Goal: Check status: Check status

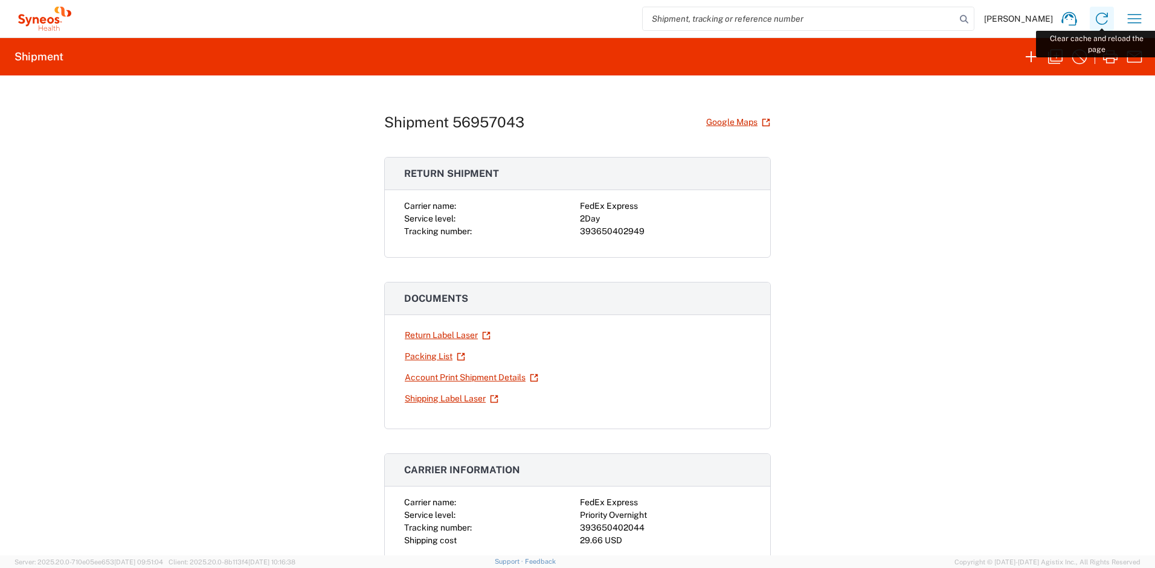
click at [1101, 20] on icon at bounding box center [1101, 18] width 19 height 19
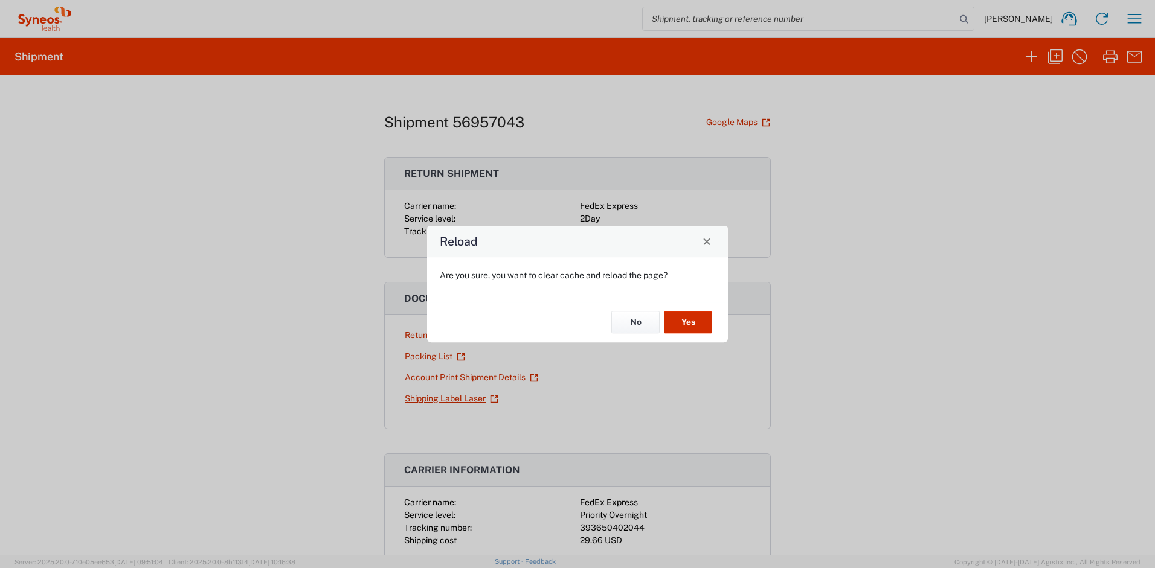
click at [688, 315] on button "Yes" at bounding box center [688, 323] width 48 height 22
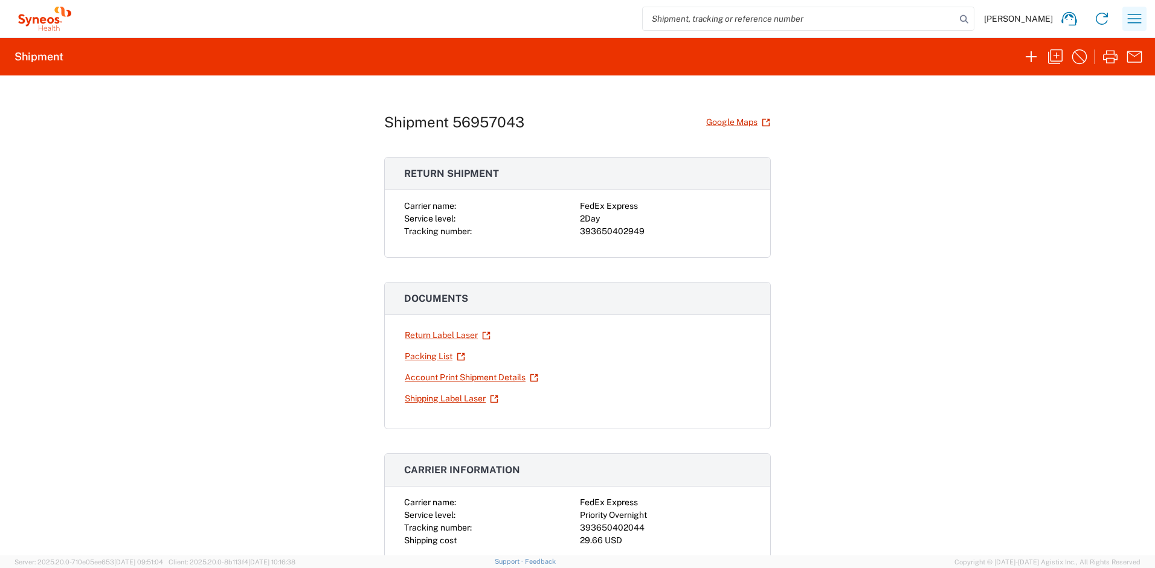
click at [1140, 10] on icon "button" at bounding box center [1134, 18] width 19 height 19
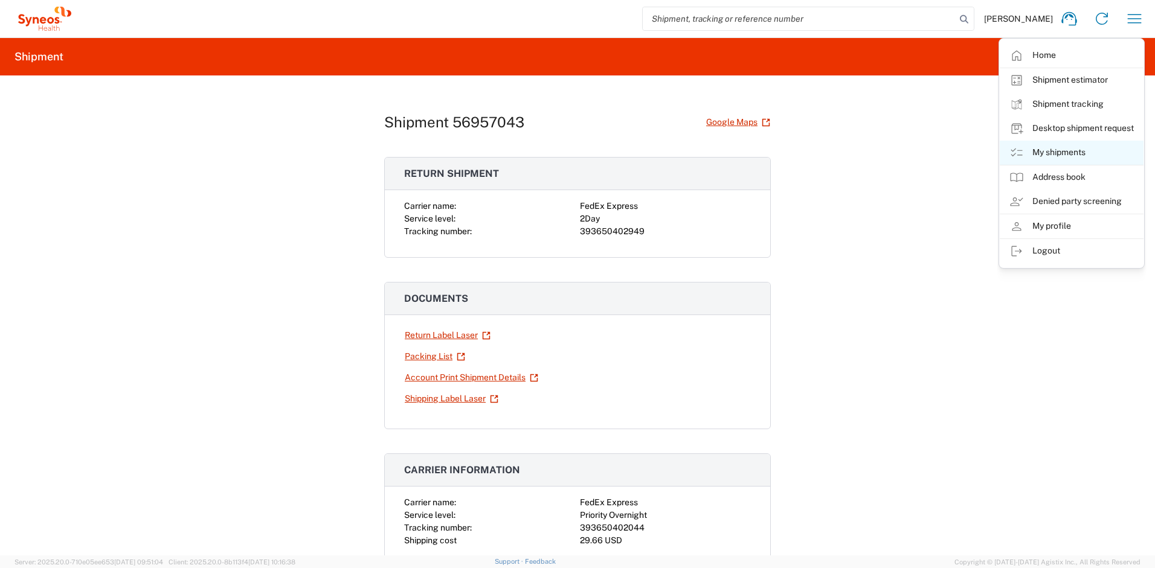
click at [1065, 149] on link "My shipments" at bounding box center [1072, 153] width 144 height 24
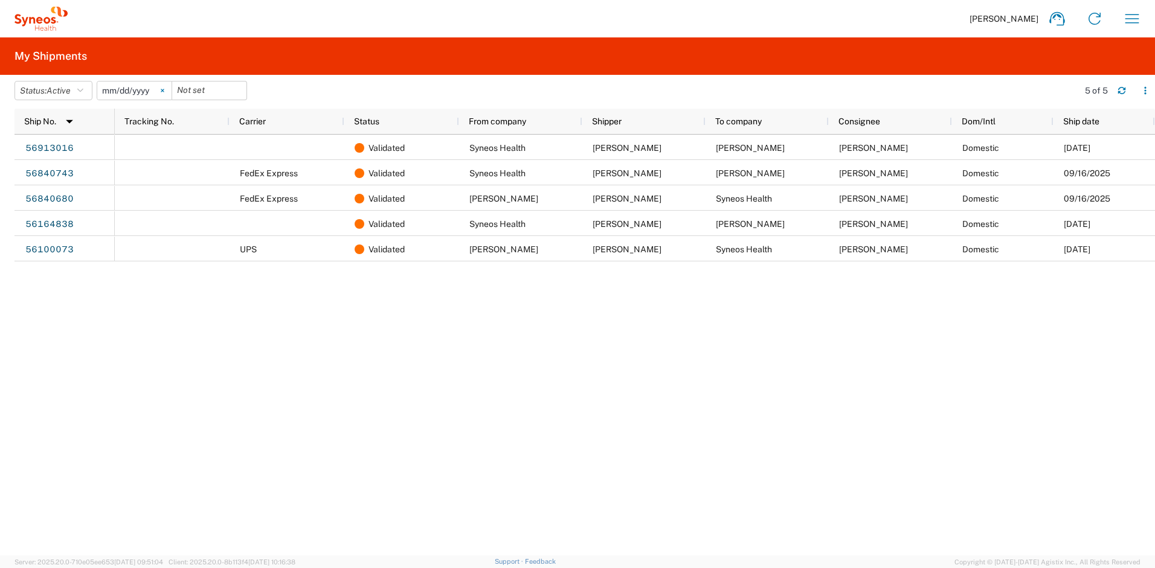
click at [167, 88] on svg-icon at bounding box center [162, 91] width 18 height 18
click at [80, 91] on button "Status: Active" at bounding box center [53, 90] width 78 height 19
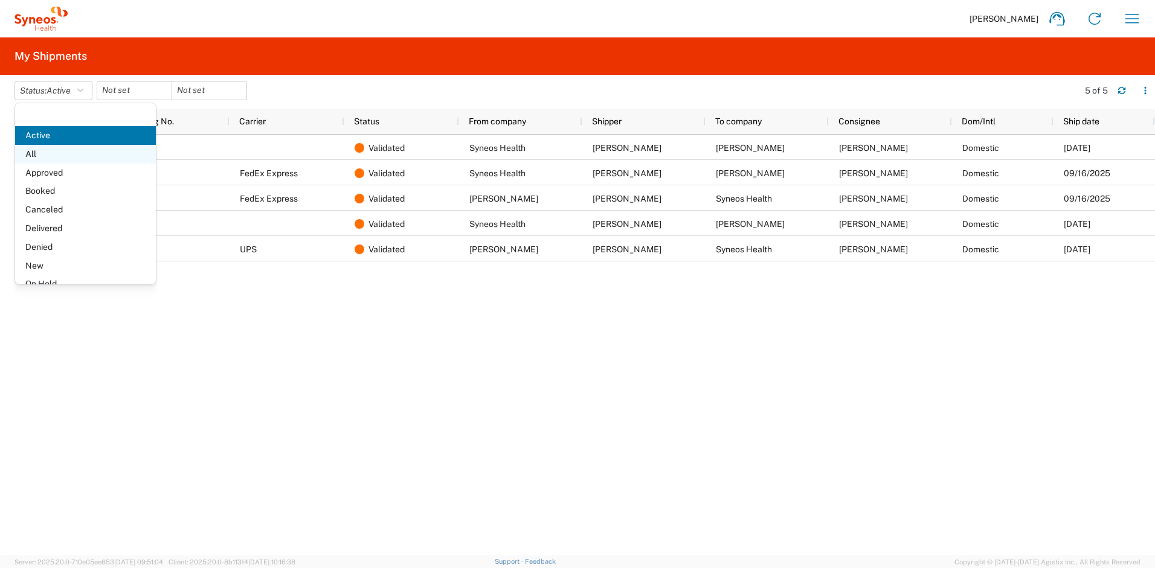
click at [60, 153] on span "All" at bounding box center [85, 154] width 141 height 19
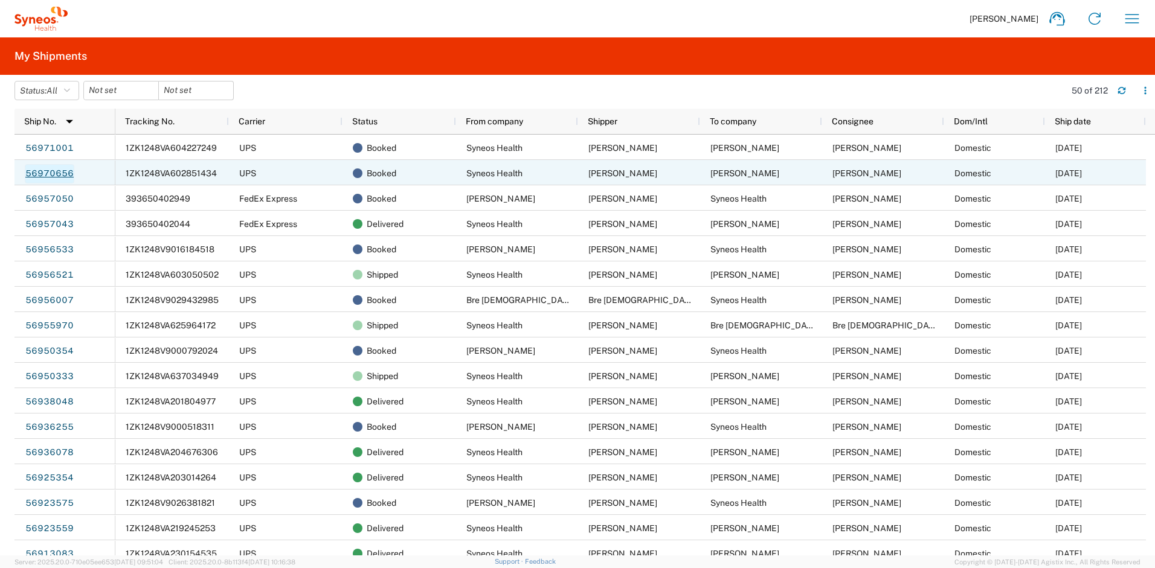
click at [52, 174] on link "56970656" at bounding box center [50, 173] width 50 height 19
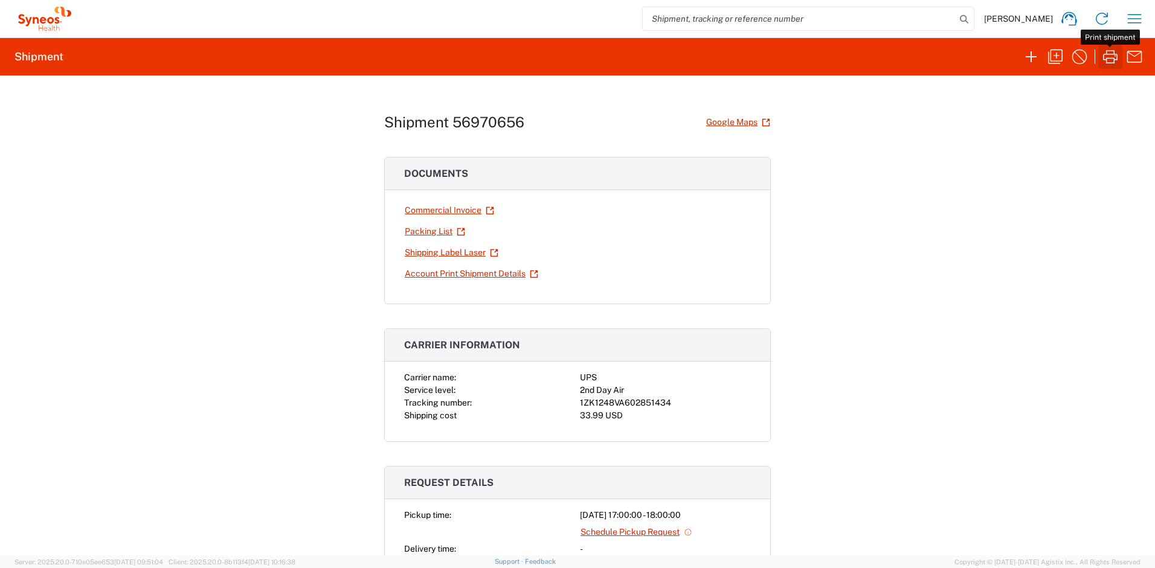
click at [1107, 57] on icon "button" at bounding box center [1109, 56] width 19 height 19
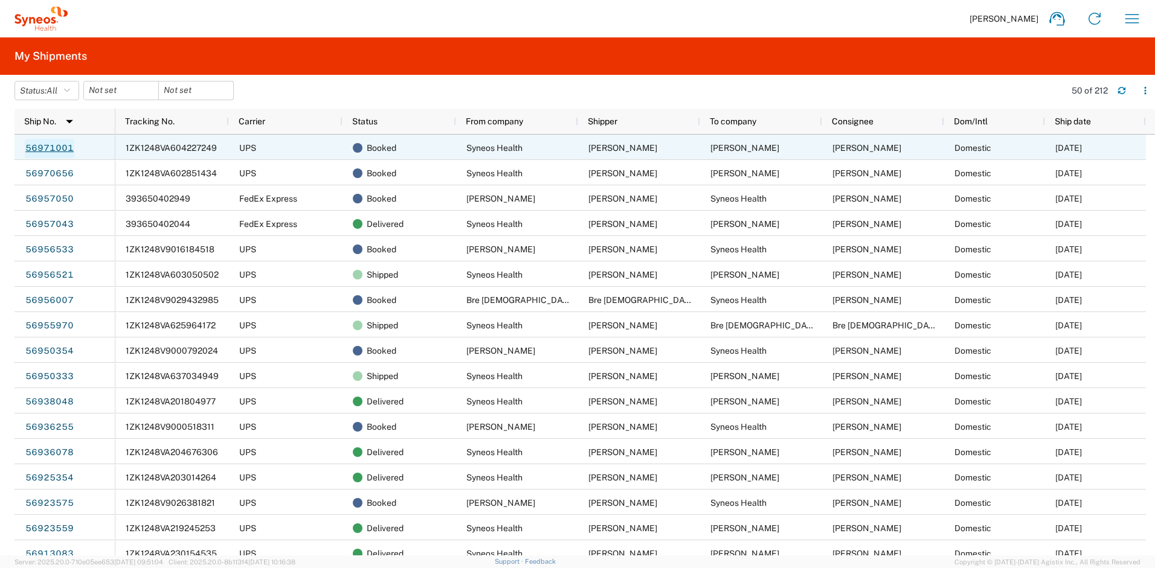
click at [66, 150] on link "56971001" at bounding box center [50, 148] width 50 height 19
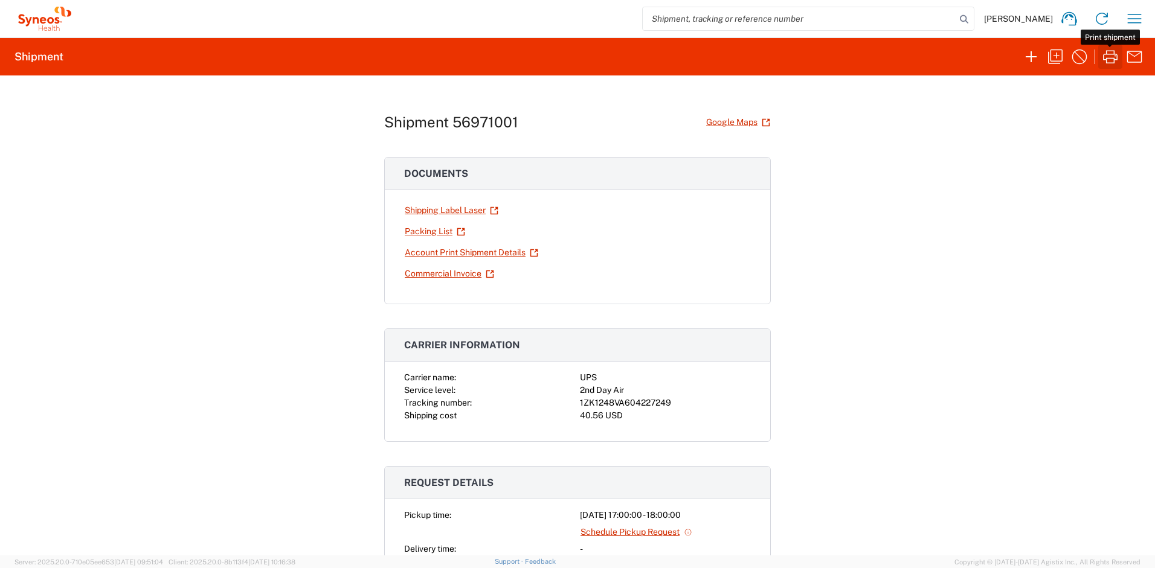
click at [1105, 57] on icon "button" at bounding box center [1109, 56] width 19 height 19
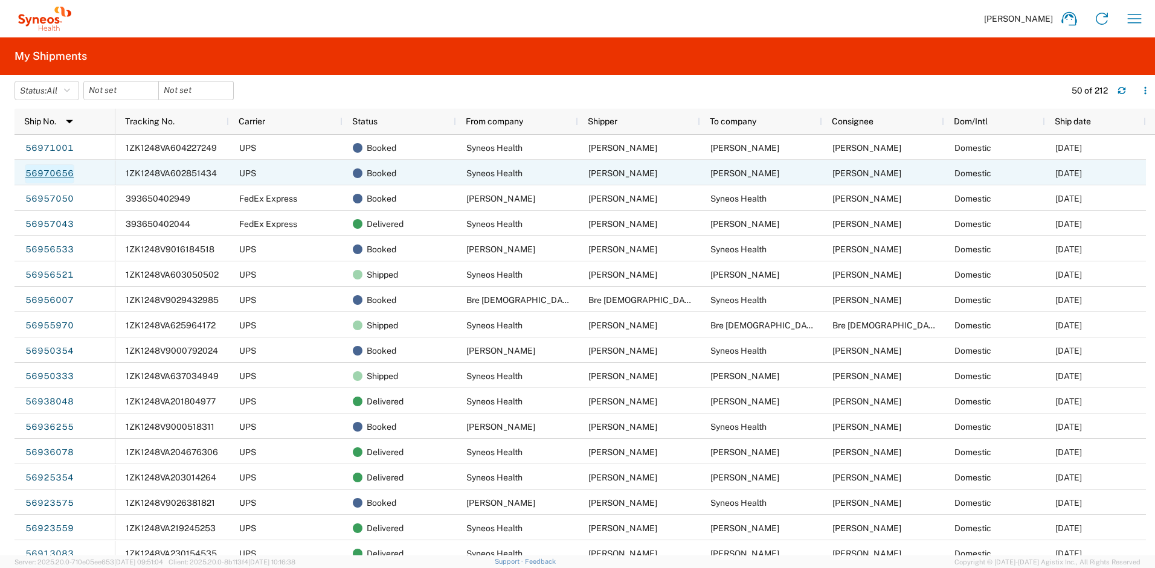
click at [63, 174] on link "56970656" at bounding box center [50, 173] width 50 height 19
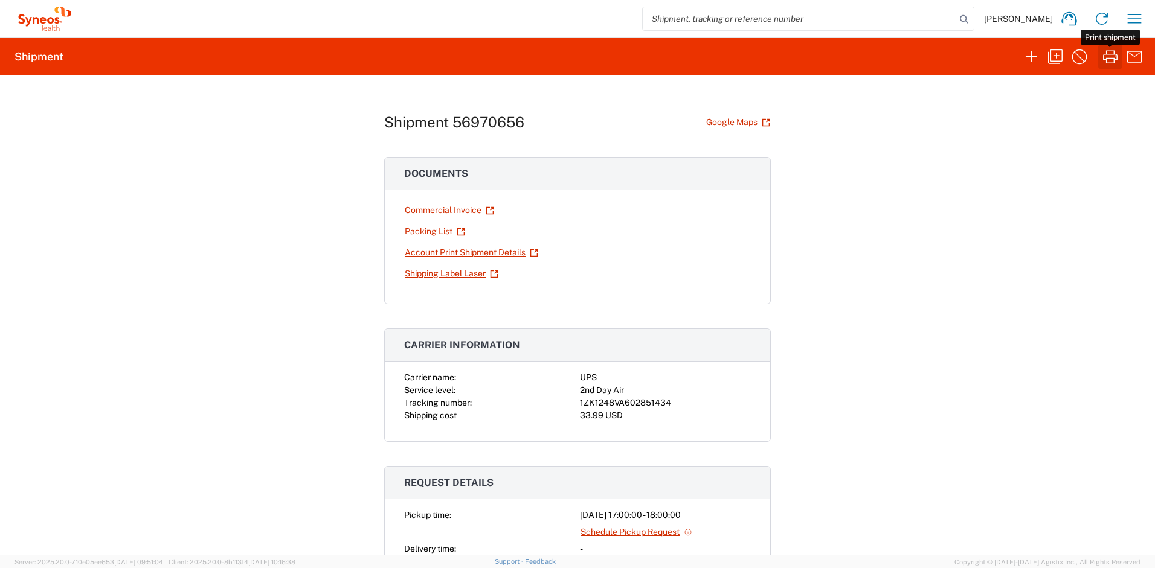
click at [1112, 55] on icon "button" at bounding box center [1109, 56] width 19 height 19
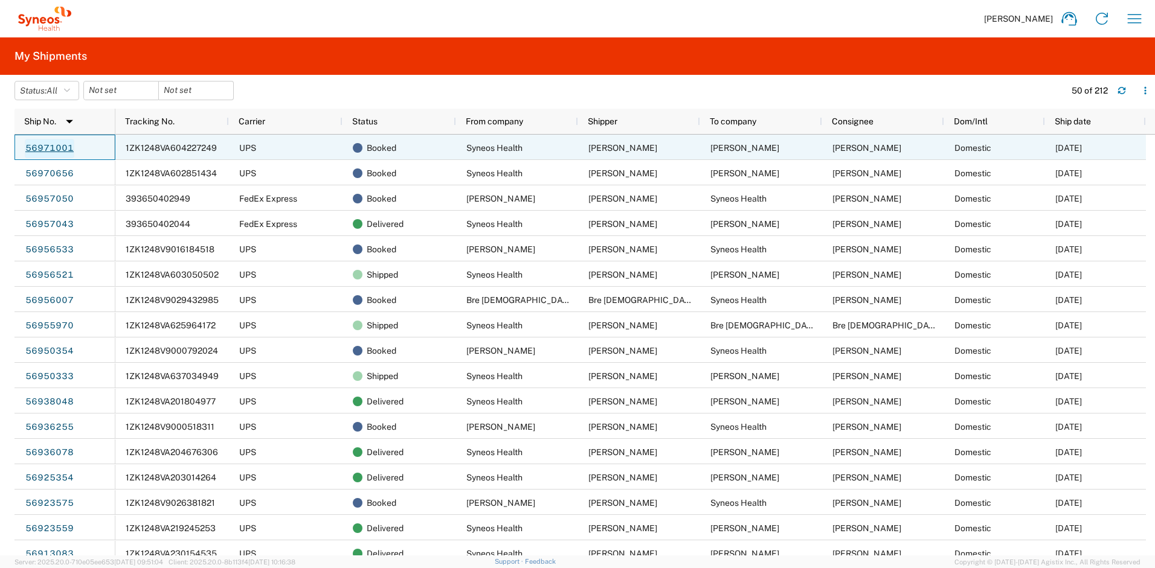
click at [57, 146] on link "56971001" at bounding box center [50, 148] width 50 height 19
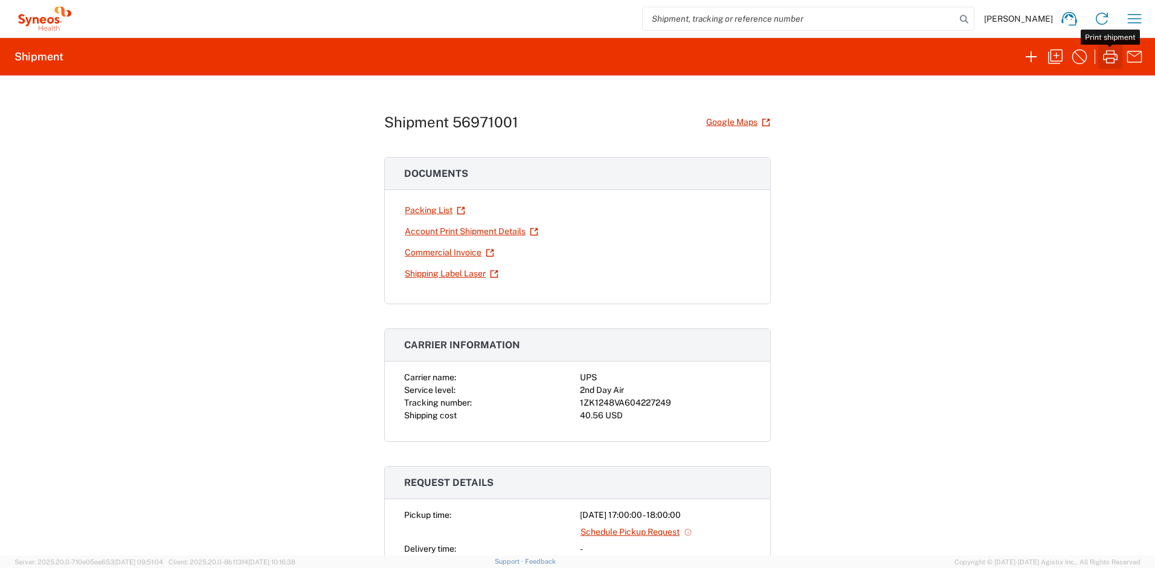
click at [1109, 61] on icon "button" at bounding box center [1109, 56] width 19 height 19
